Goal: Task Accomplishment & Management: Use online tool/utility

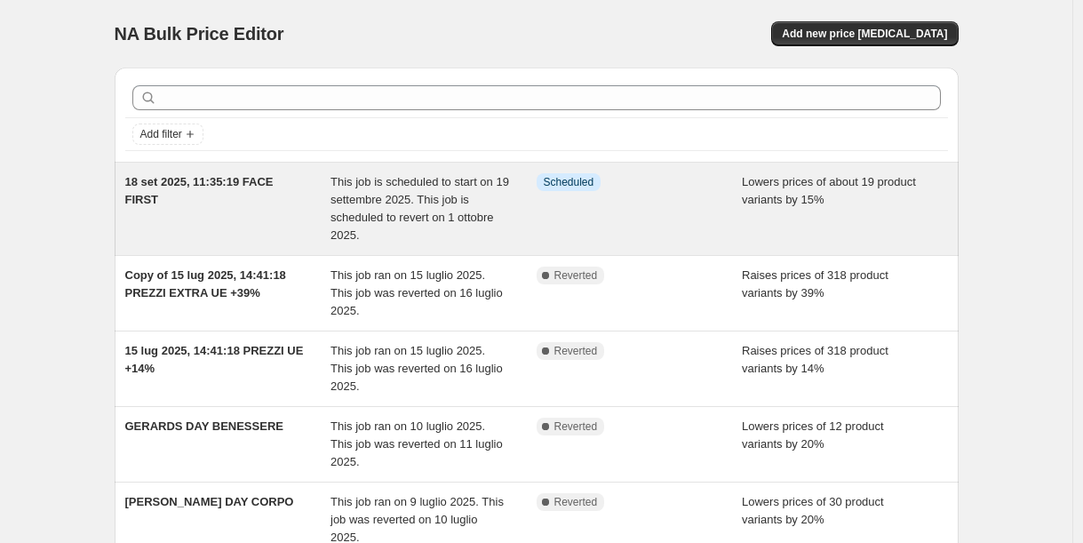
click at [305, 202] on div "18 set 2025, 11:35:19 FACE FIRST" at bounding box center [228, 208] width 206 height 71
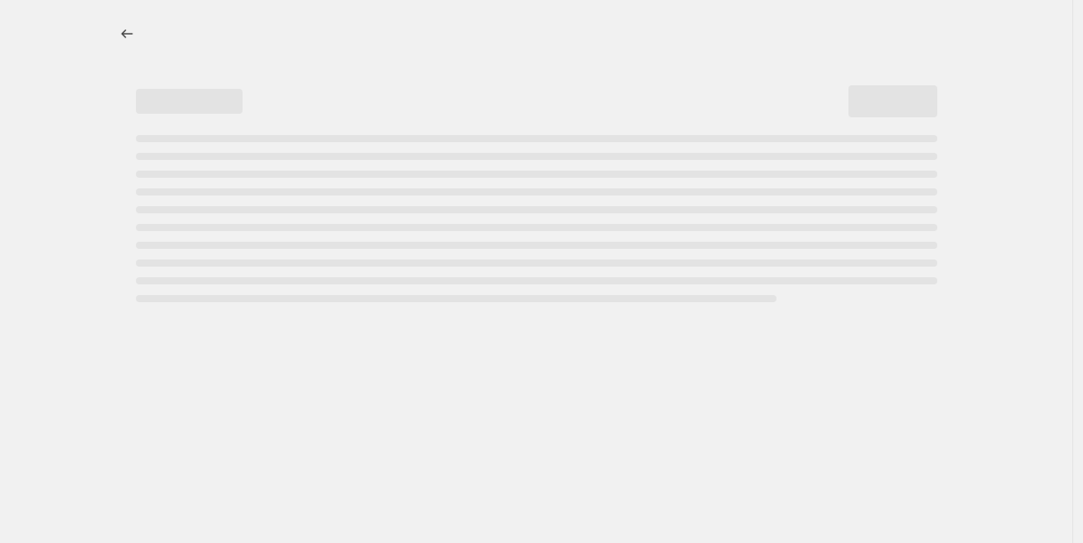
select select "percentage"
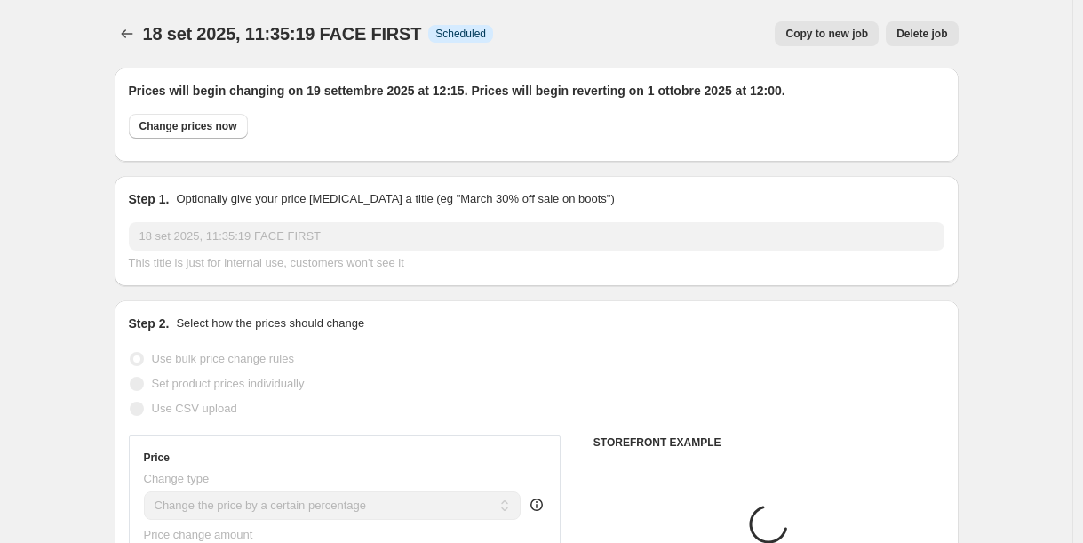
select select "collection"
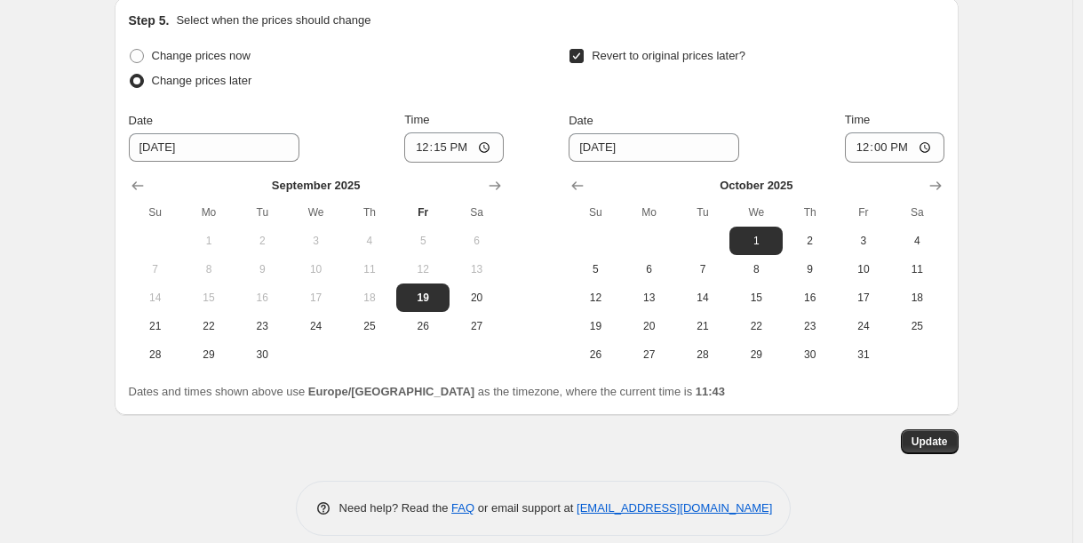
scroll to position [2278, 0]
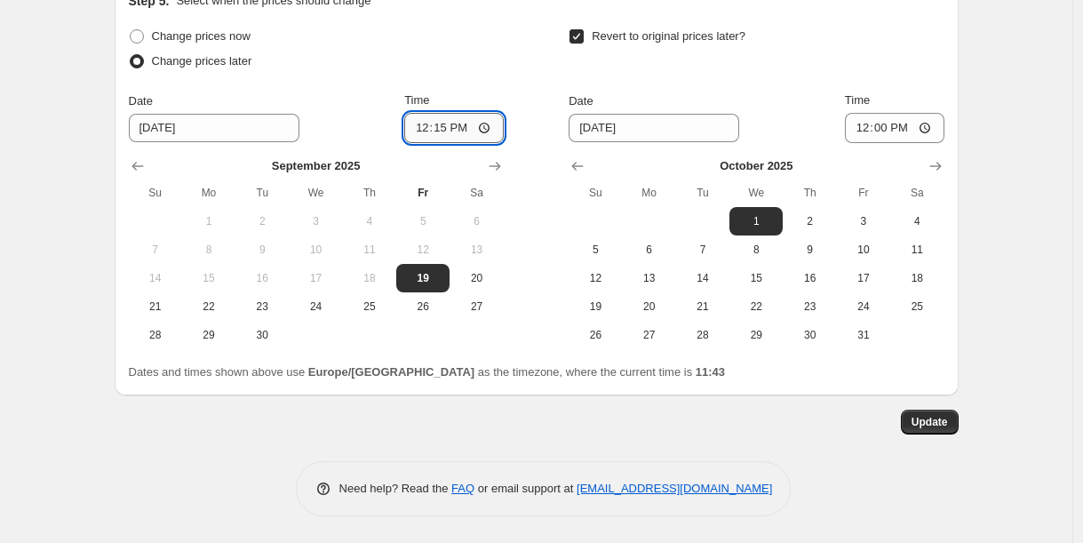
click at [444, 124] on input "12:15" at bounding box center [454, 128] width 100 height 30
type input "11:45"
click at [475, 84] on div "Change prices now Change prices later Date [DATE] Time 11:45 [DATE] Su Mo Tu We…" at bounding box center [316, 186] width 375 height 325
click at [468, 128] on input "11:45" at bounding box center [454, 128] width 100 height 30
click at [928, 417] on span "Update" at bounding box center [930, 422] width 36 height 14
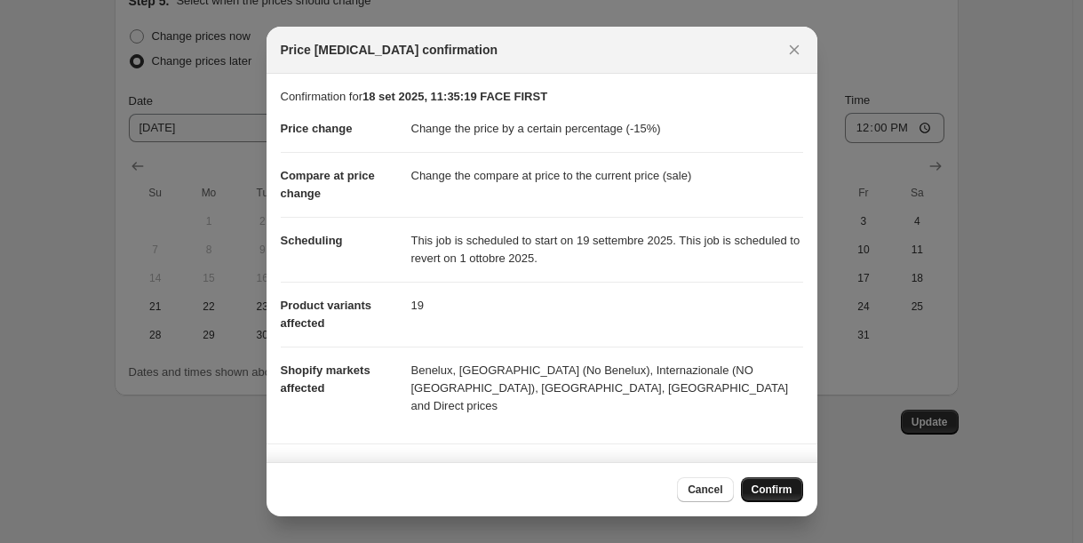
click at [757, 491] on span "Confirm" at bounding box center [772, 490] width 41 height 14
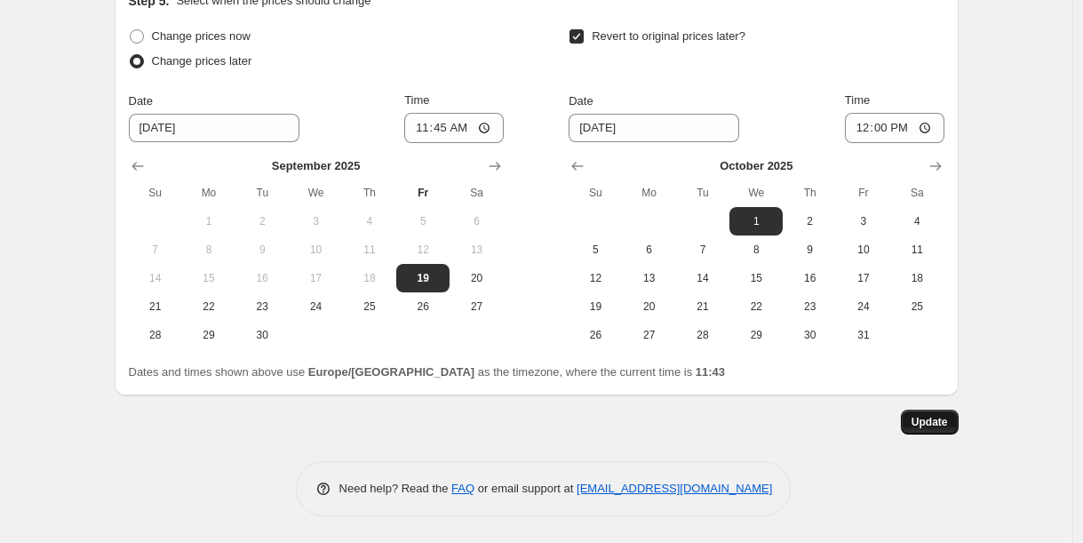
click at [937, 421] on span "Update" at bounding box center [930, 422] width 36 height 14
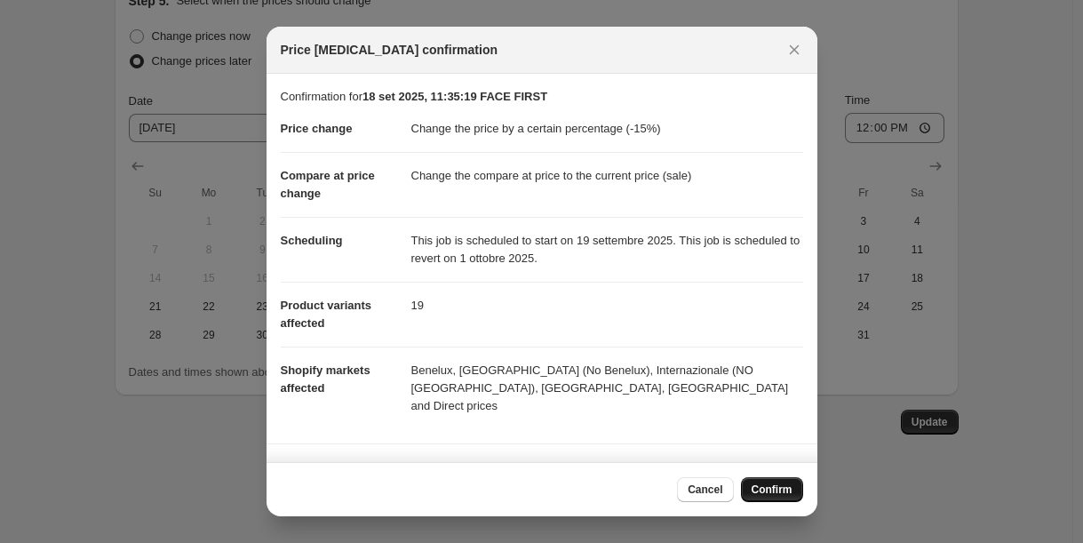
click at [749, 490] on button "Confirm" at bounding box center [772, 489] width 62 height 25
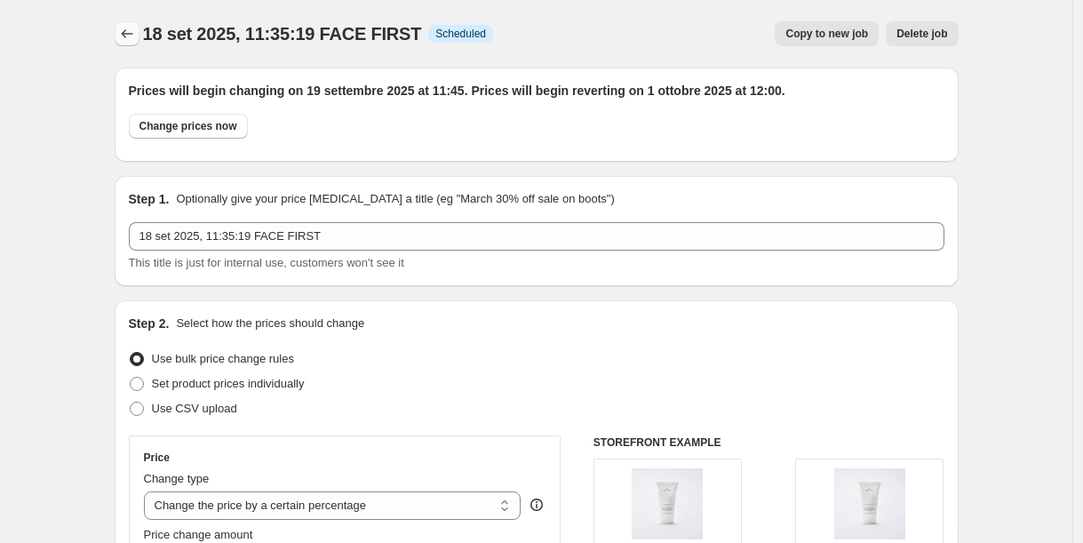
click at [129, 31] on icon "Price change jobs" at bounding box center [127, 33] width 12 height 9
